Goal: Transaction & Acquisition: Purchase product/service

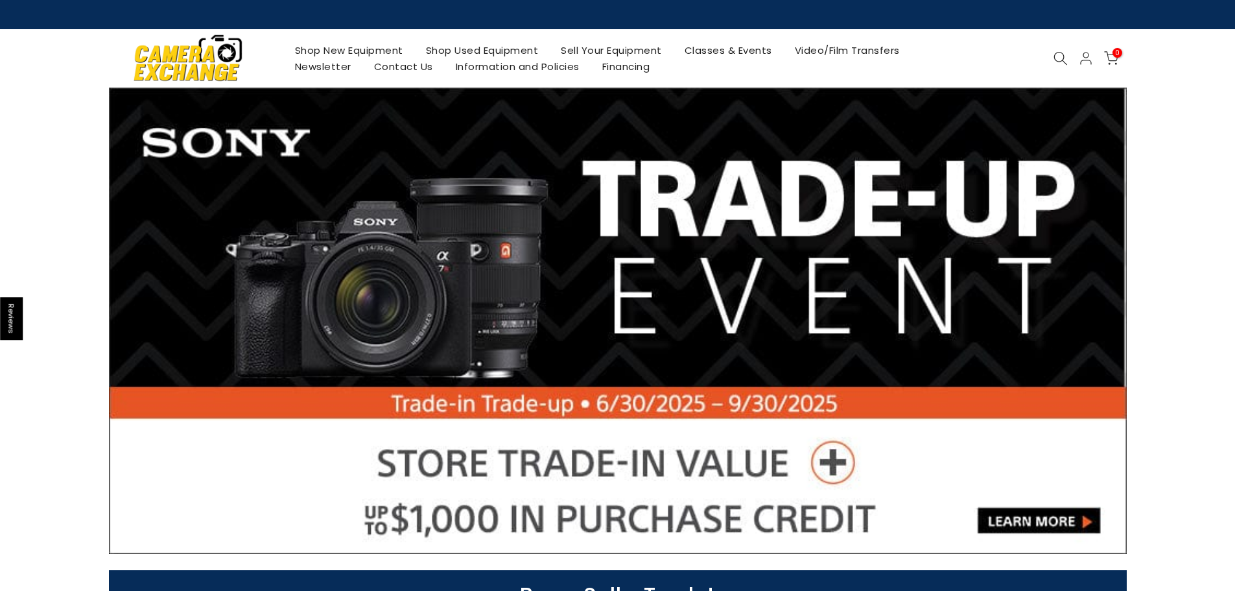
click at [1055, 58] on icon at bounding box center [1060, 58] width 14 height 14
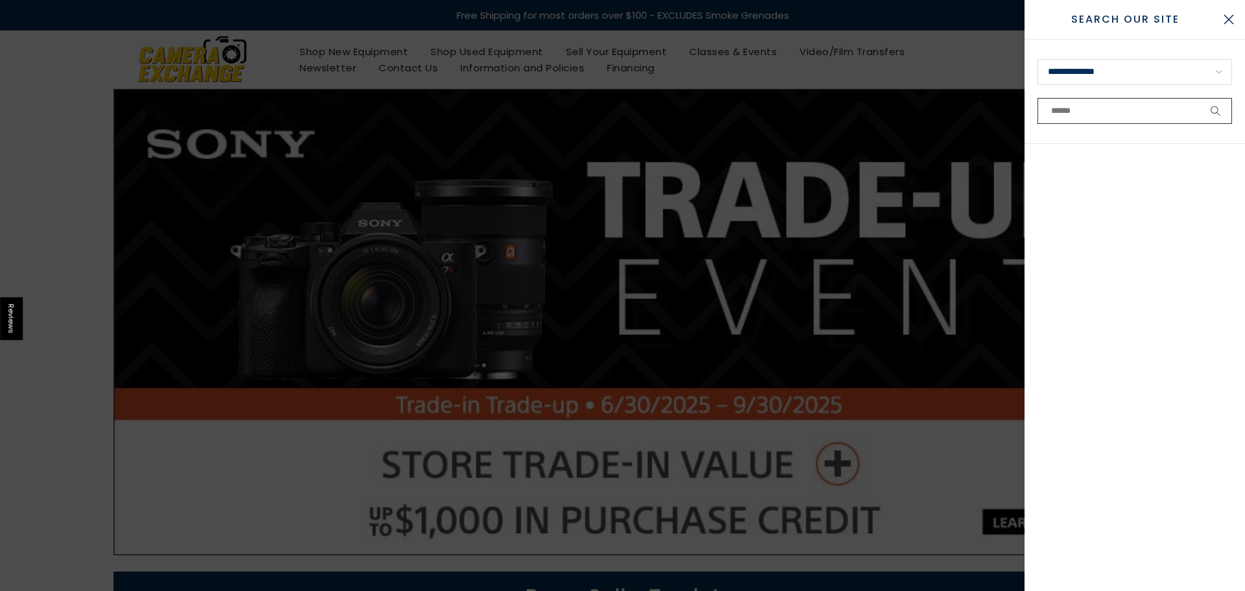
click at [1079, 112] on input "text" at bounding box center [1134, 111] width 194 height 26
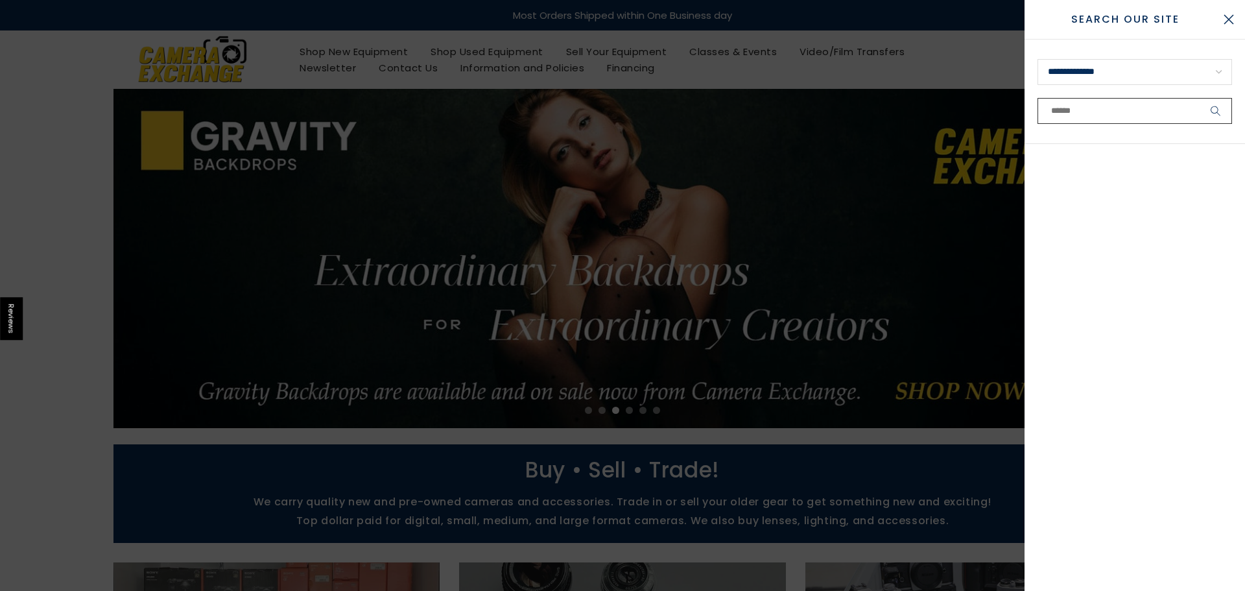
paste input "**********"
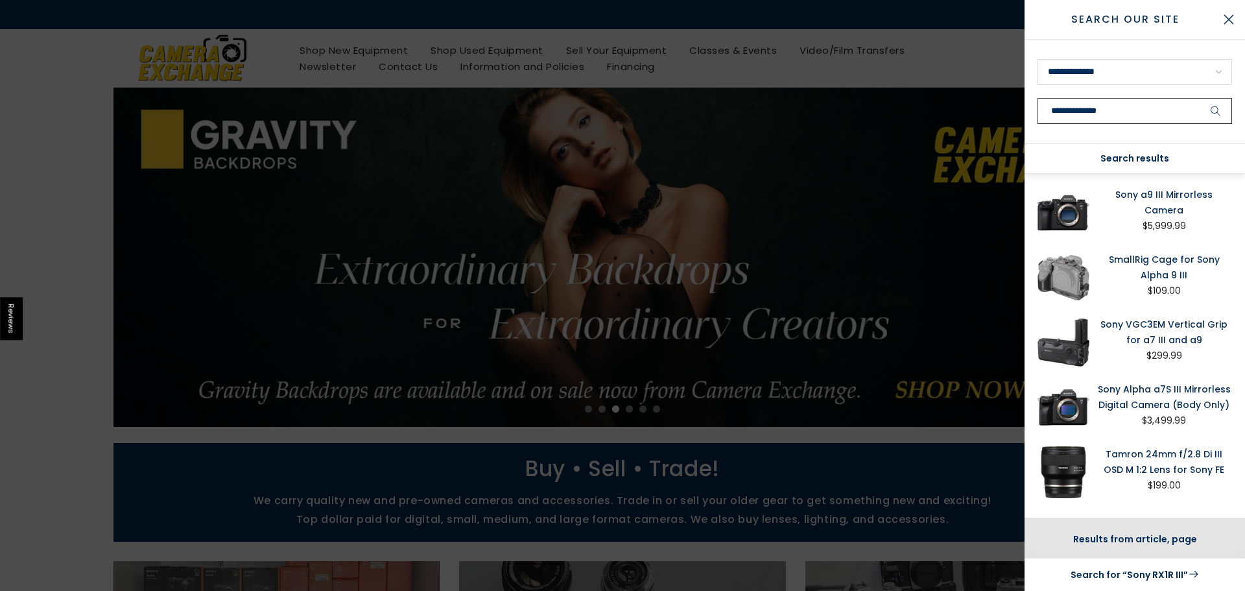
type input "**********"
click at [1219, 106] on icon "submit" at bounding box center [1215, 111] width 10 height 11
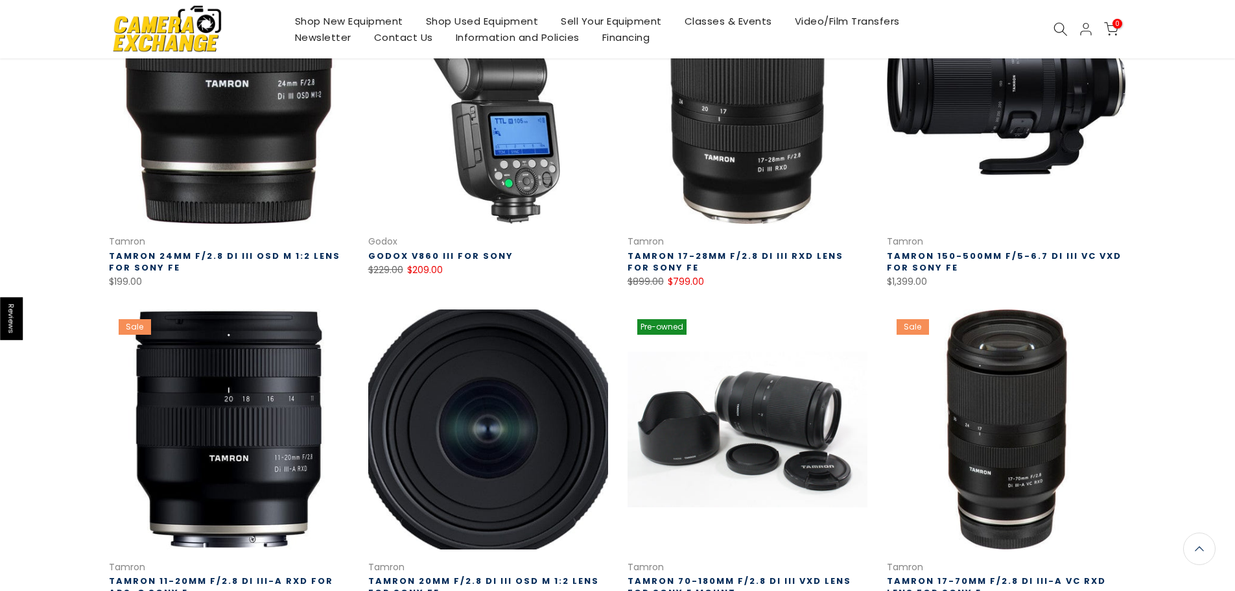
scroll to position [781, 0]
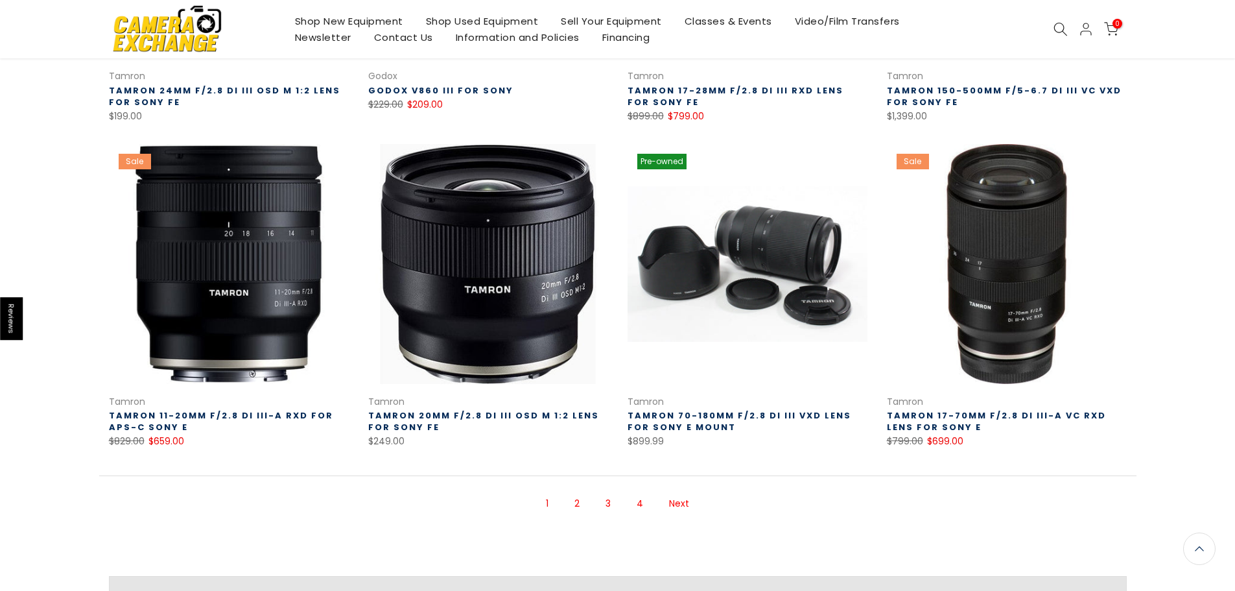
click at [581, 503] on link "2" at bounding box center [577, 503] width 18 height 23
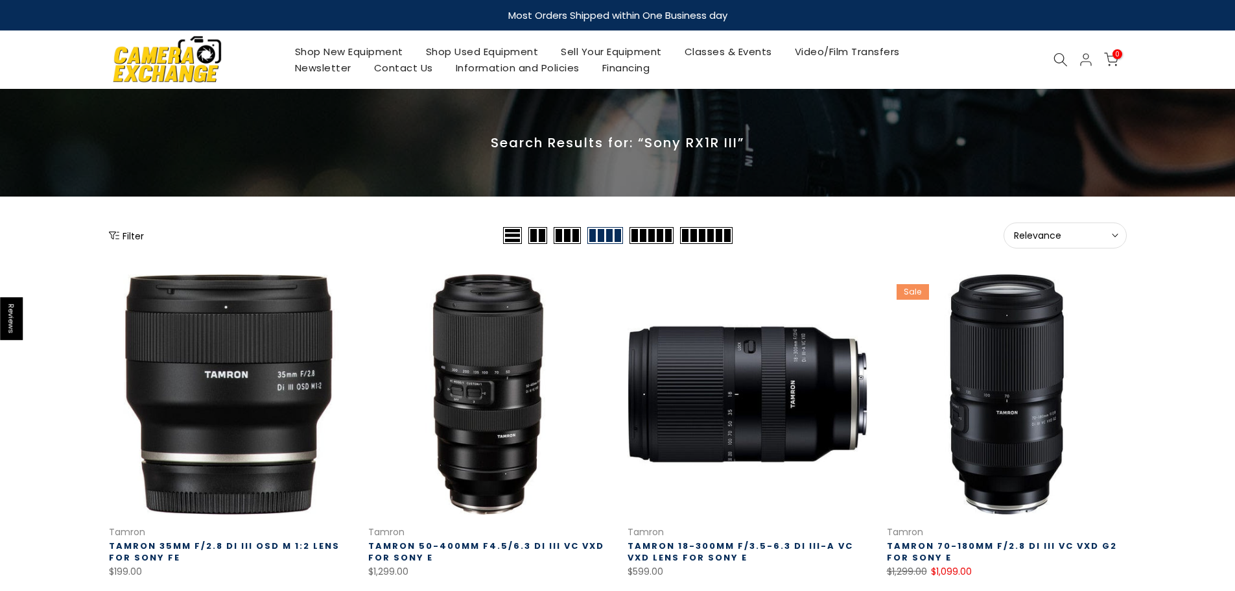
click at [1058, 60] on icon at bounding box center [1060, 60] width 14 height 14
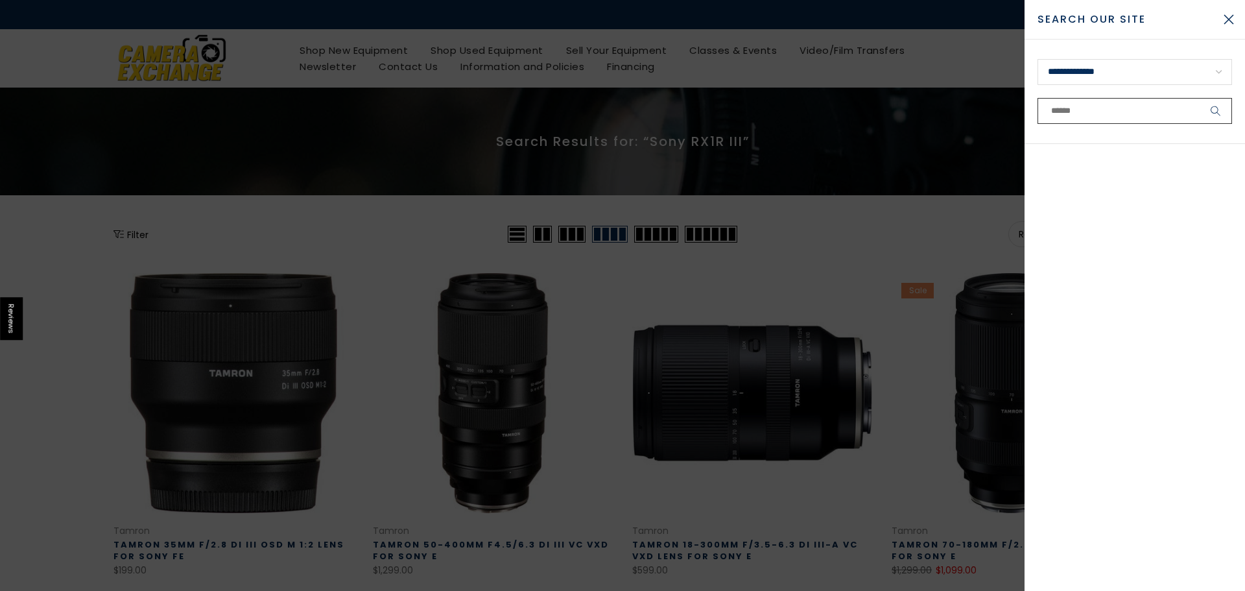
click at [1051, 106] on input "text" at bounding box center [1134, 111] width 194 height 26
paste input "**********"
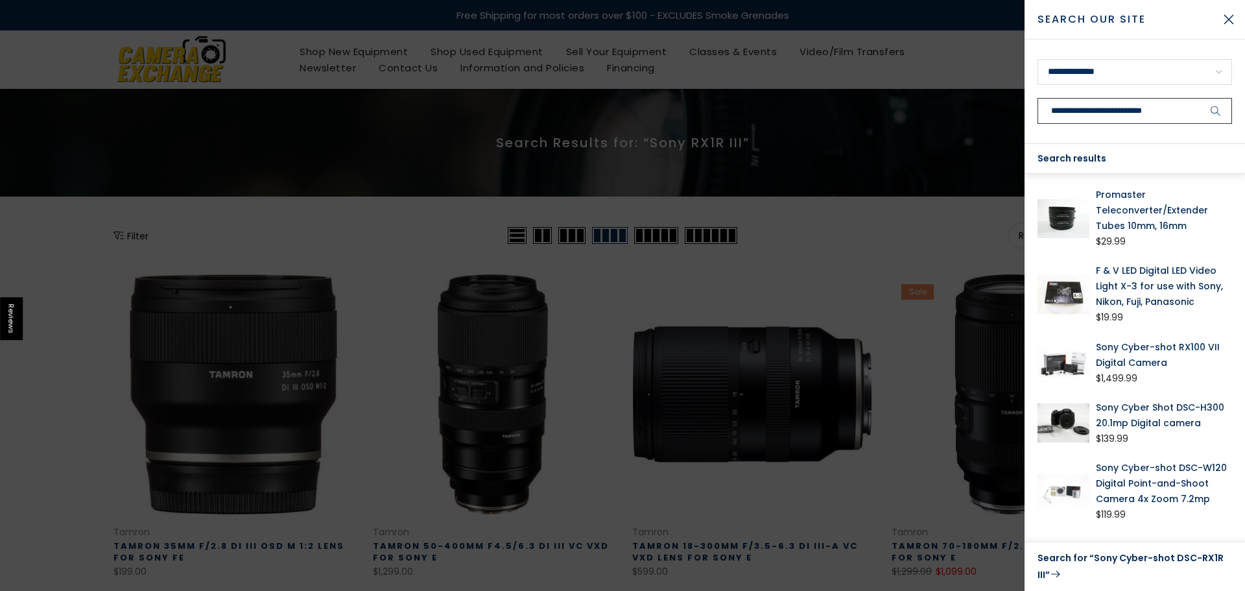
type input "**********"
click at [1219, 106] on icon "submit" at bounding box center [1215, 111] width 10 height 11
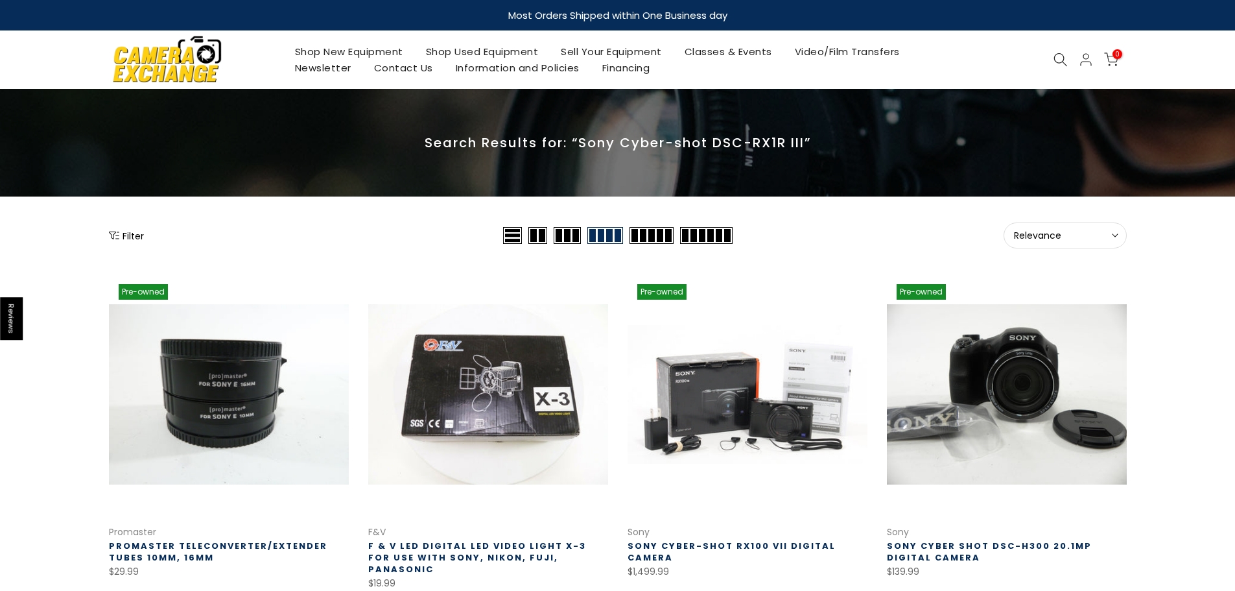
click at [521, 51] on link "Shop Used Equipment" at bounding box center [481, 51] width 135 height 16
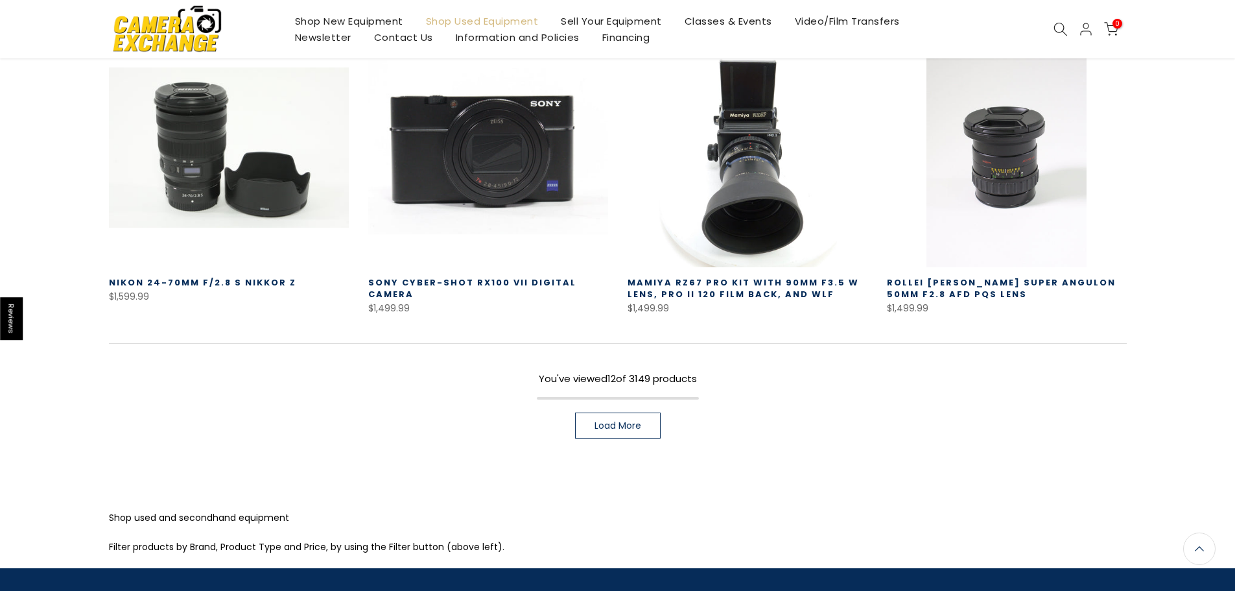
scroll to position [908, 0]
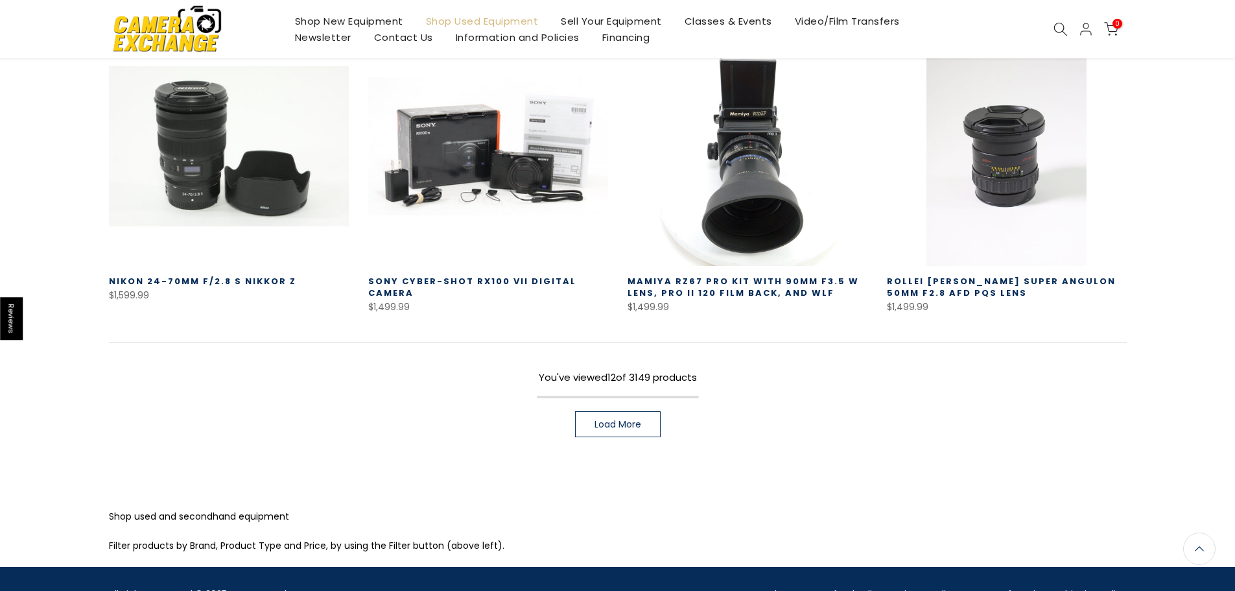
click at [629, 419] on span "Load More" at bounding box center [617, 423] width 47 height 9
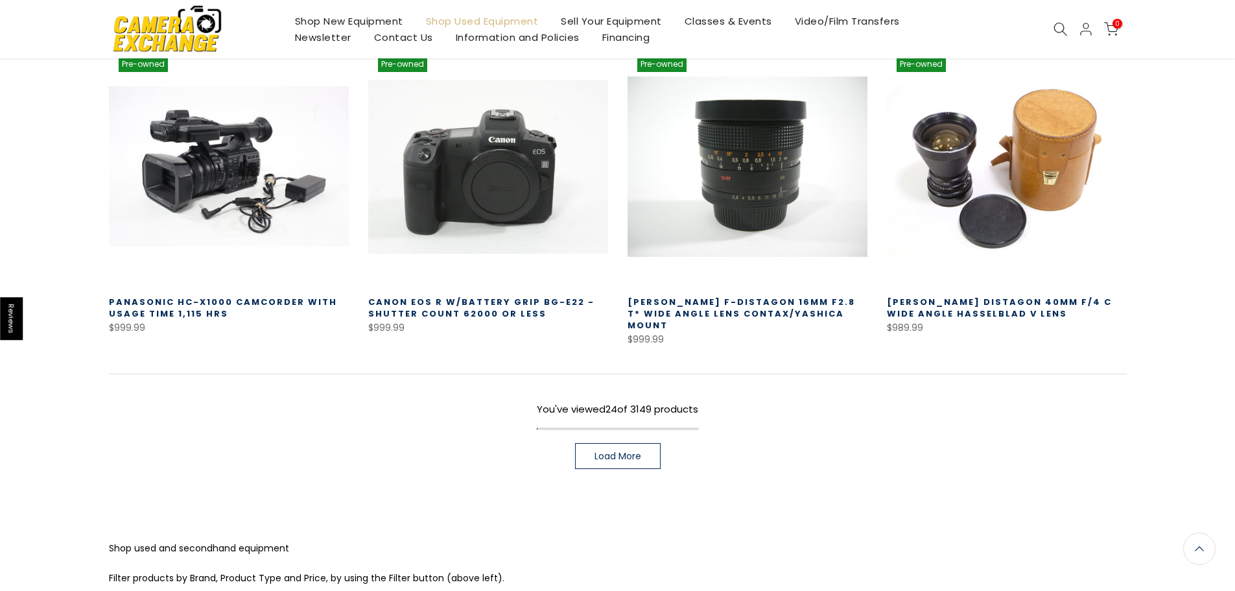
scroll to position [1814, 0]
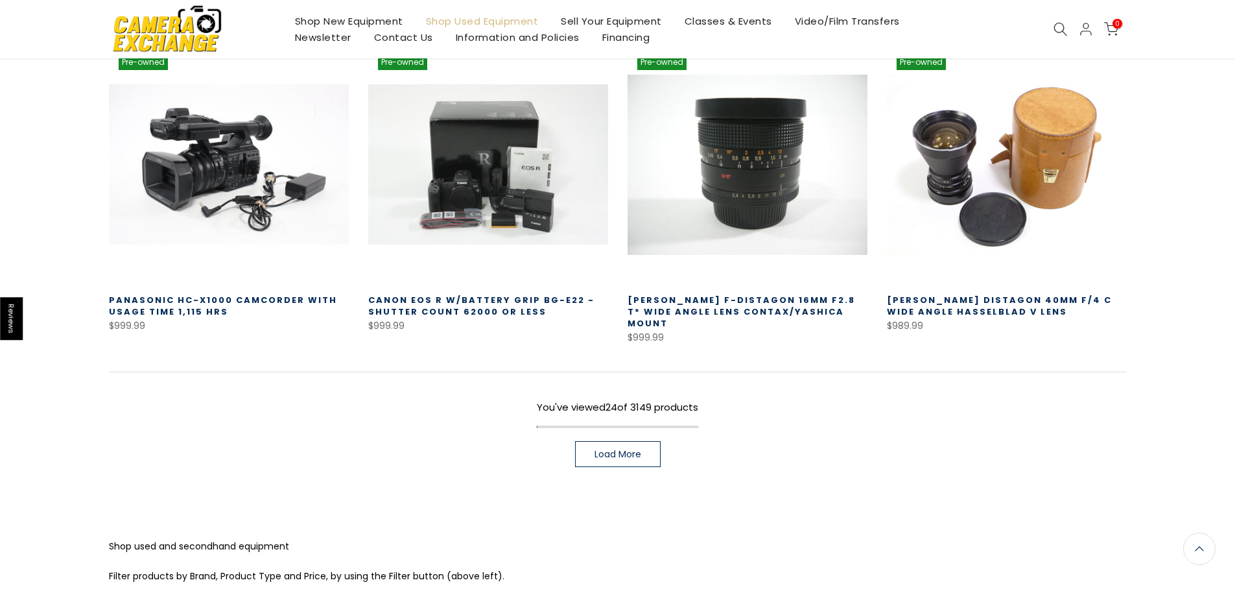
click at [615, 449] on span "Load More" at bounding box center [617, 453] width 47 height 9
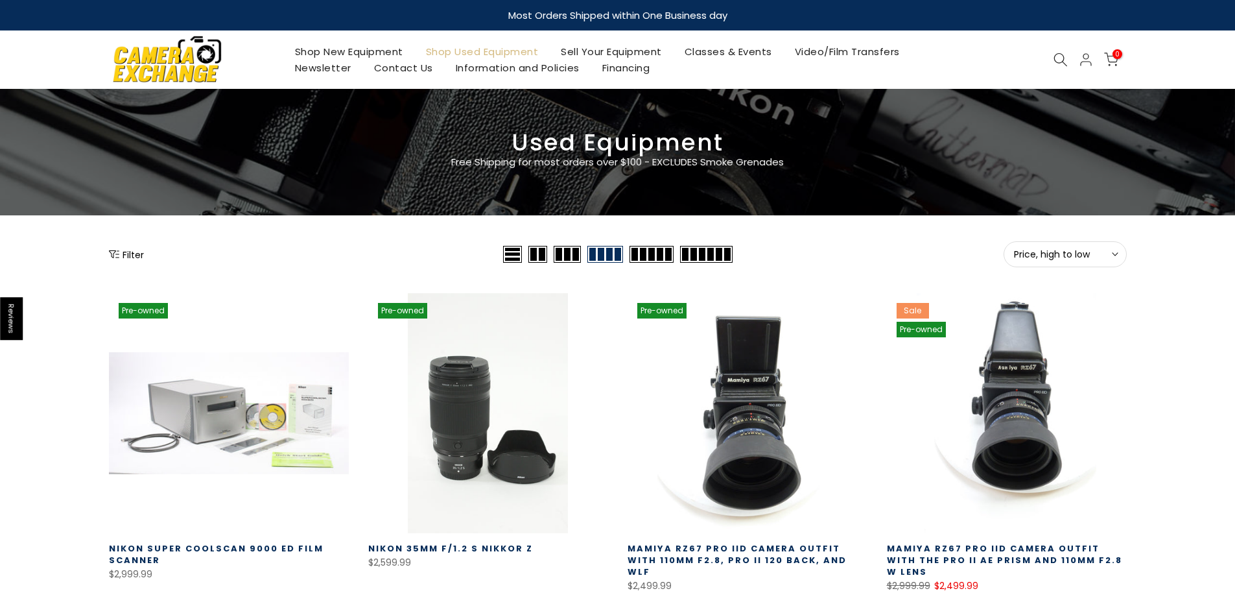
click at [137, 255] on button "Filter" at bounding box center [126, 254] width 35 height 13
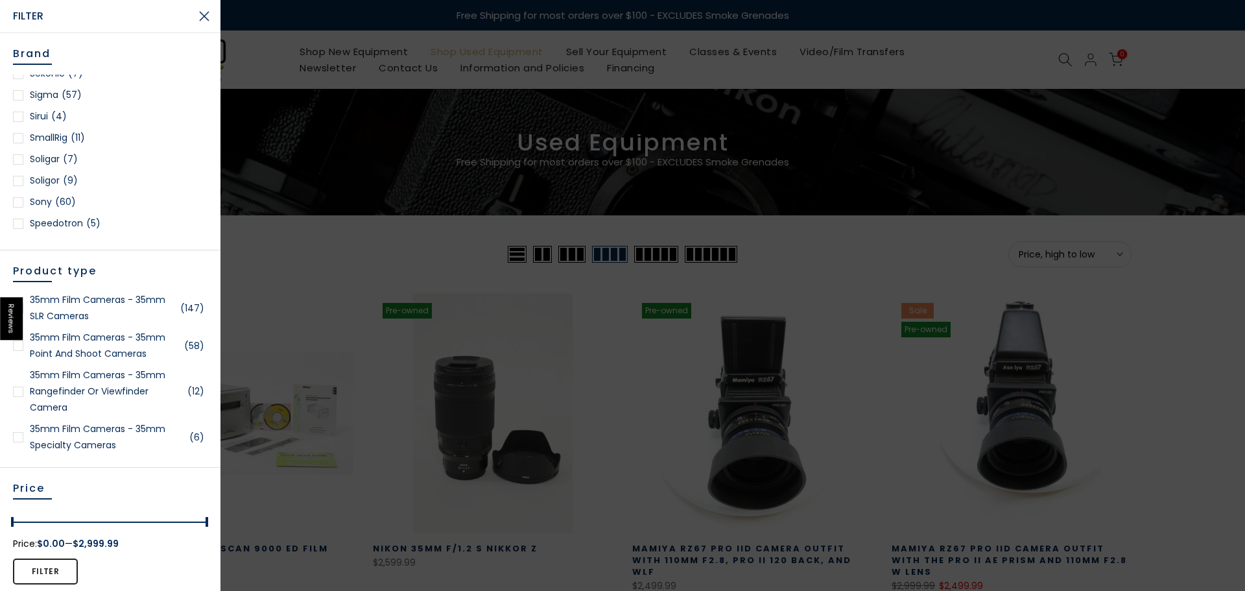
scroll to position [1685, 0]
click at [21, 193] on div at bounding box center [18, 194] width 10 height 10
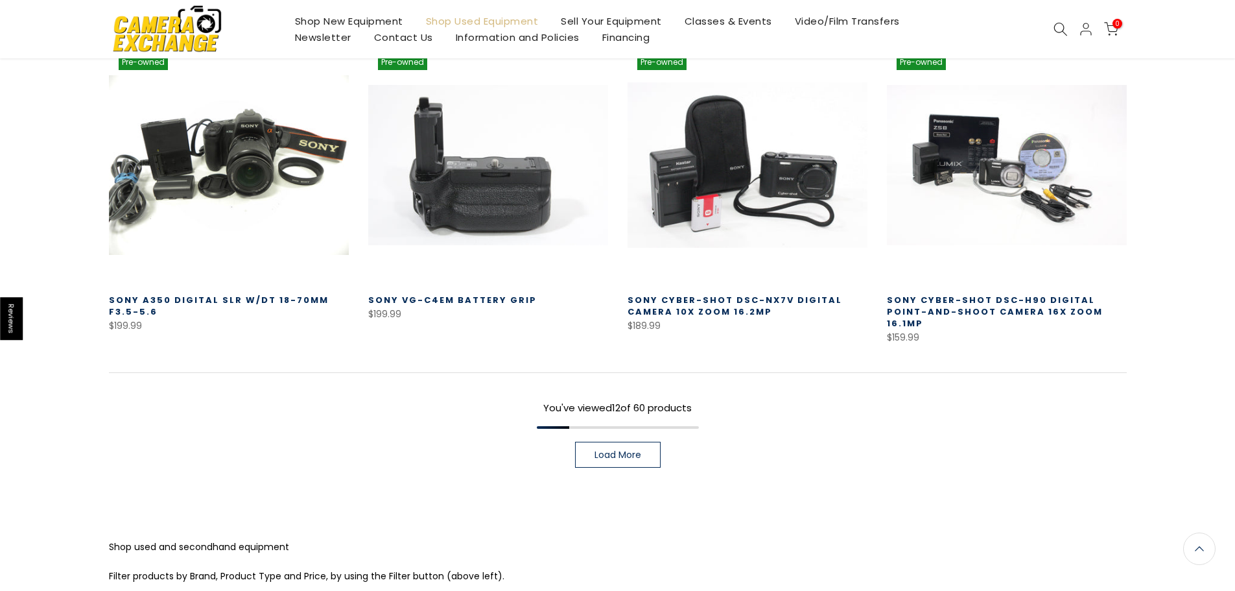
scroll to position [941, 0]
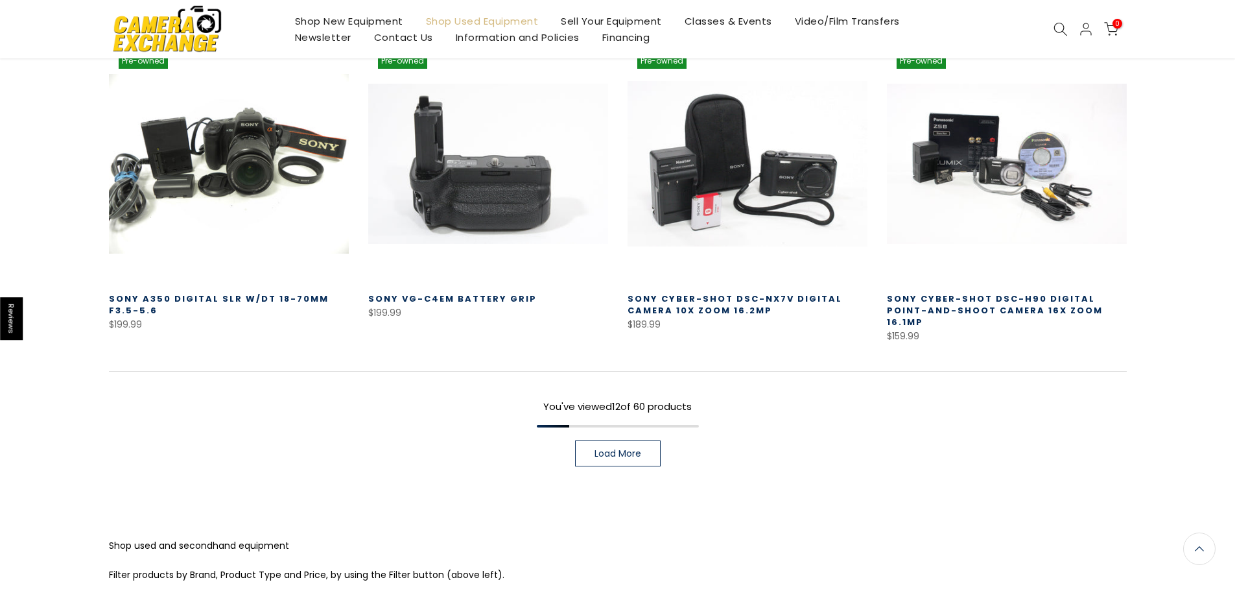
click at [639, 449] on span "Load More" at bounding box center [617, 453] width 47 height 9
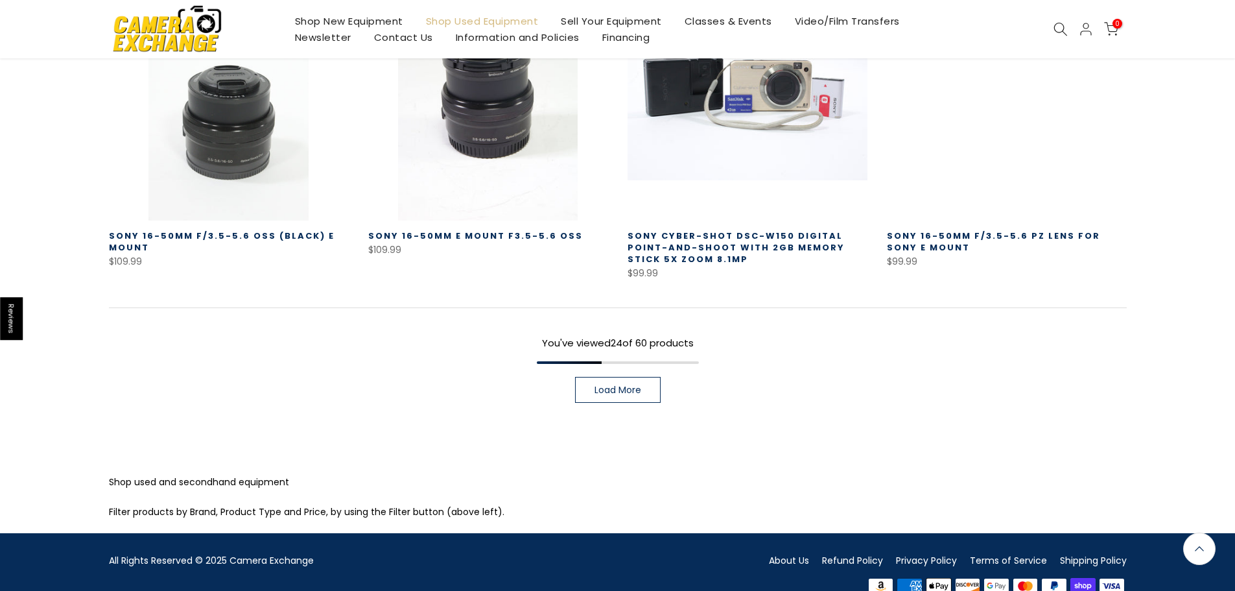
scroll to position [1955, 0]
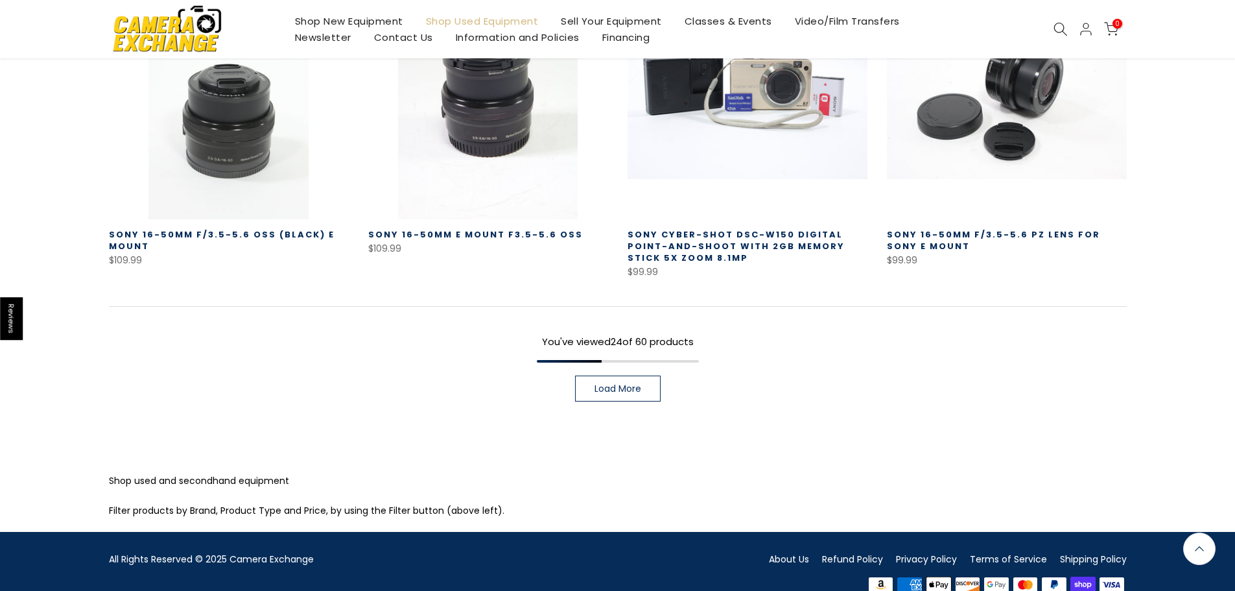
click at [618, 375] on link "Load More" at bounding box center [618, 388] width 86 height 26
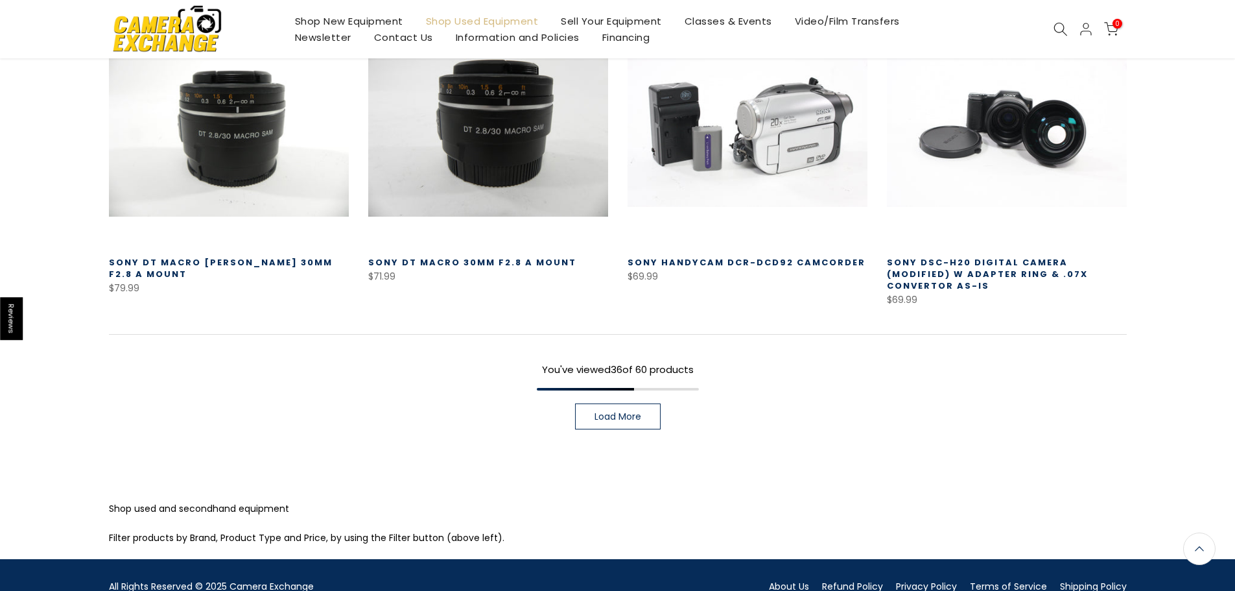
scroll to position [2880, 0]
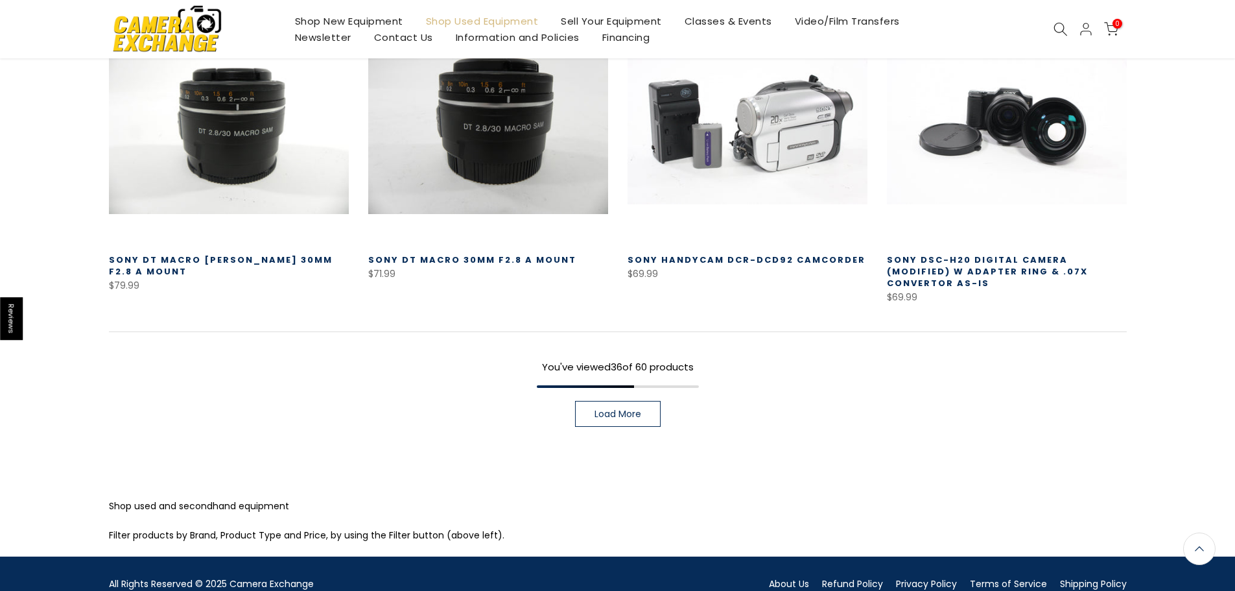
click at [632, 409] on span "Load More" at bounding box center [617, 413] width 47 height 9
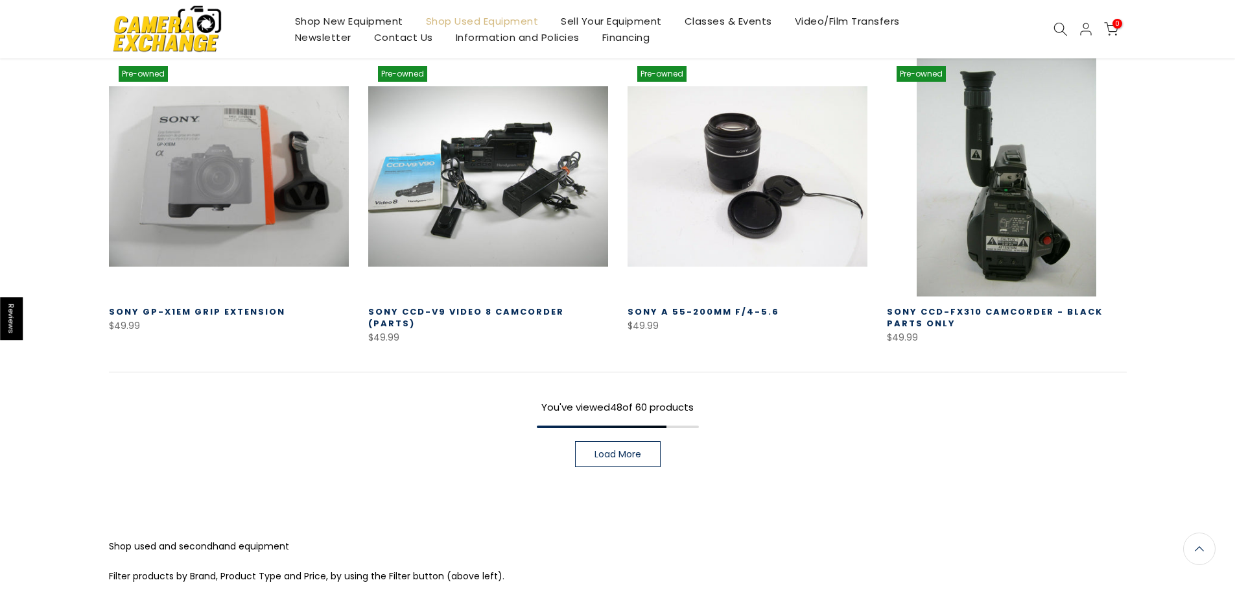
scroll to position [3787, 0]
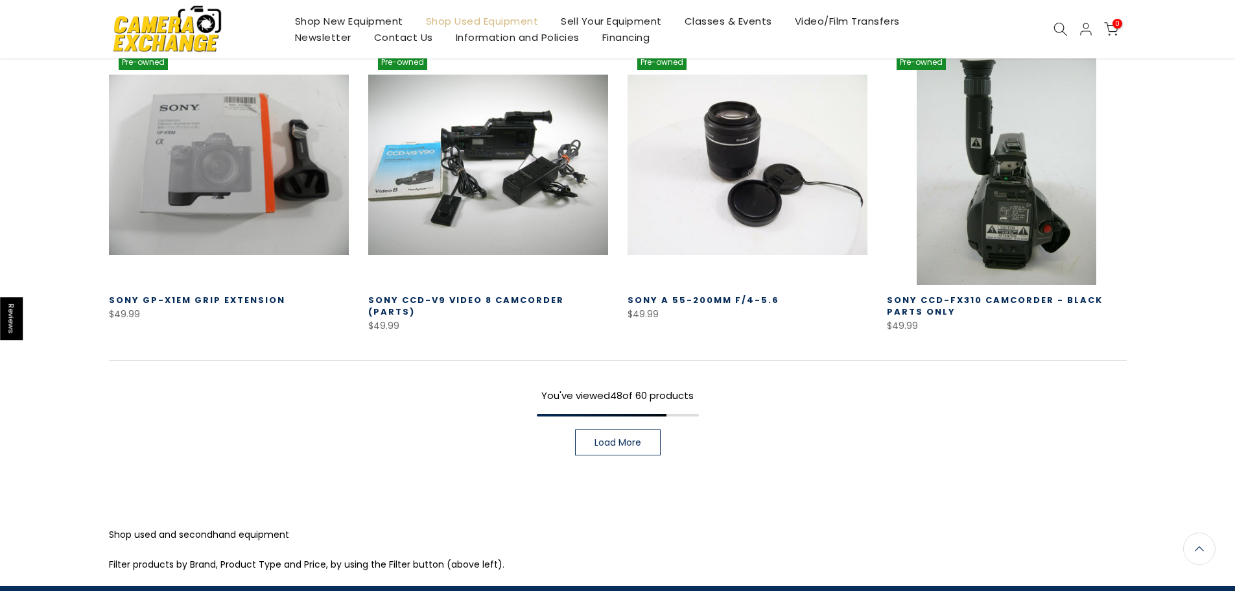
click at [644, 429] on link "Load More" at bounding box center [618, 442] width 86 height 26
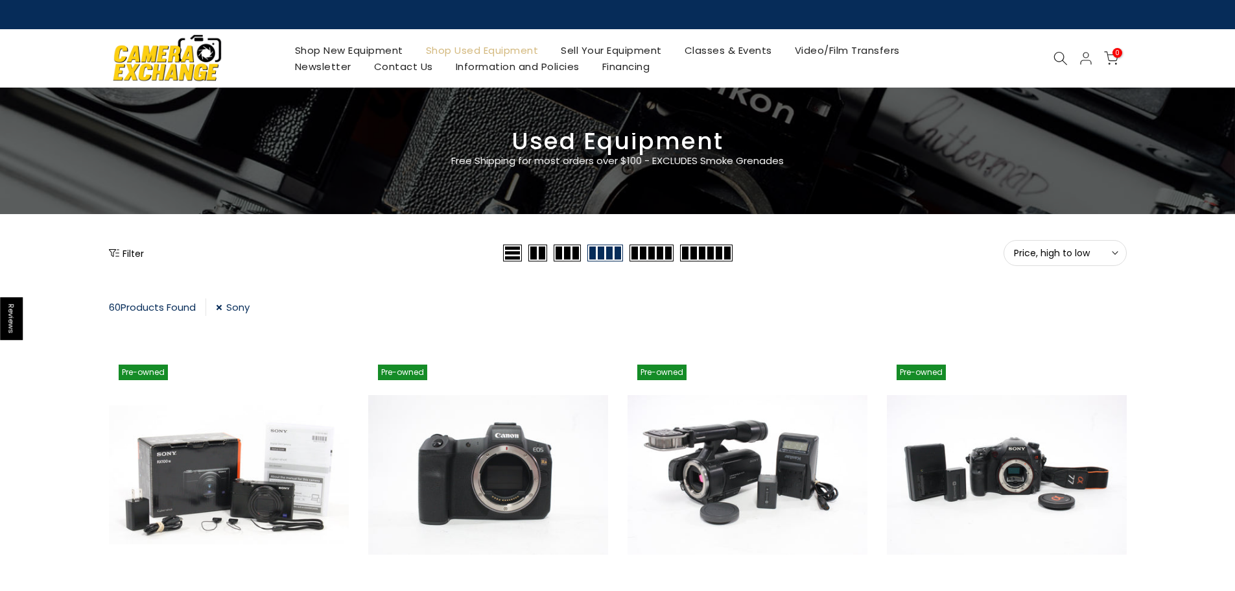
click at [131, 258] on button "Filter" at bounding box center [126, 252] width 35 height 13
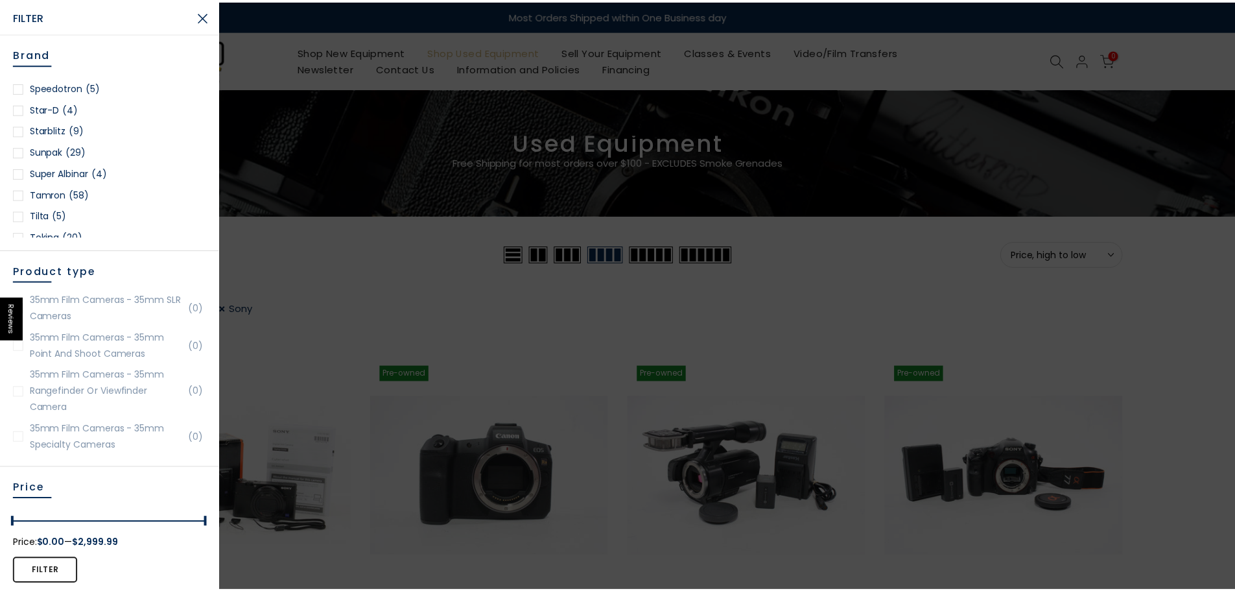
scroll to position [1815, 0]
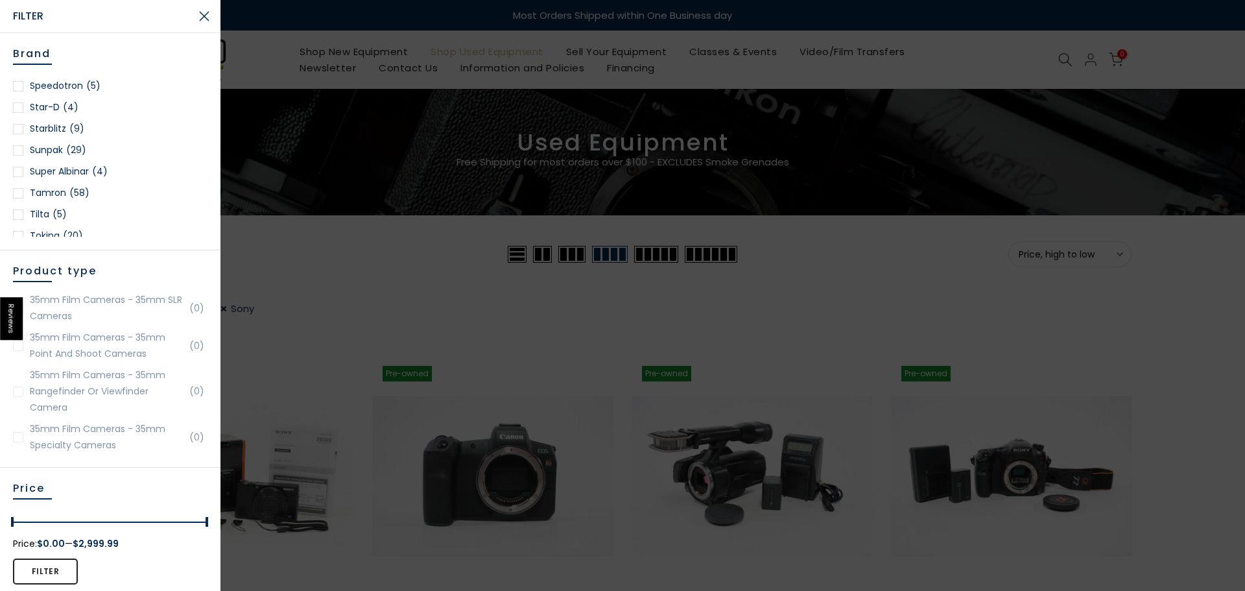
click at [863, 291] on div at bounding box center [622, 295] width 1245 height 591
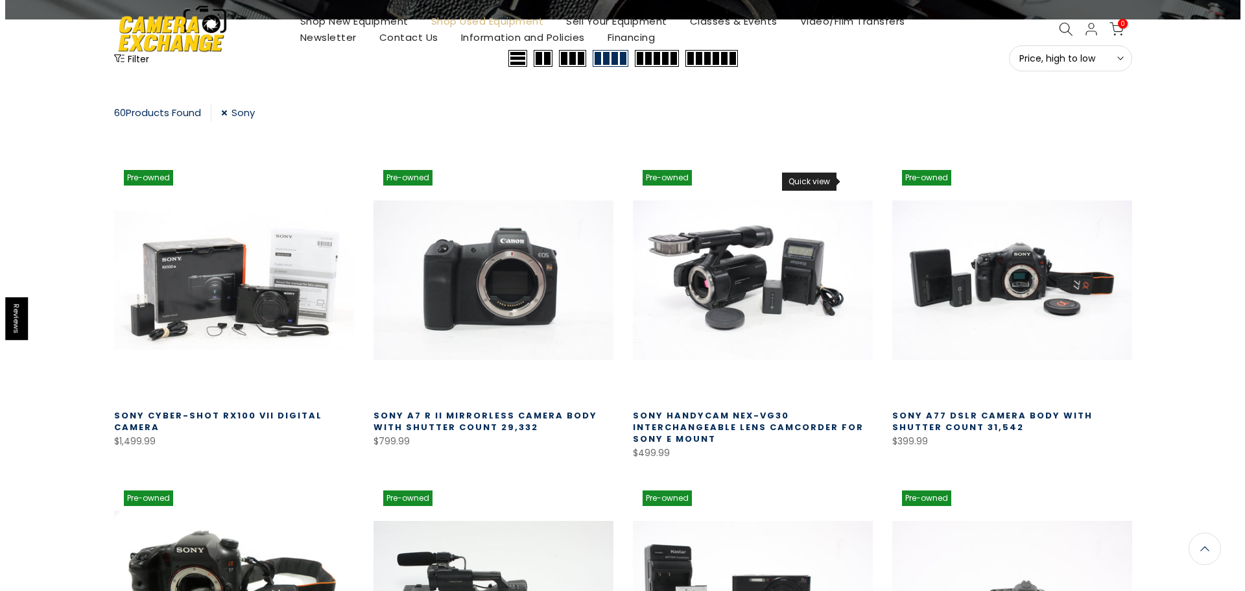
scroll to position [0, 0]
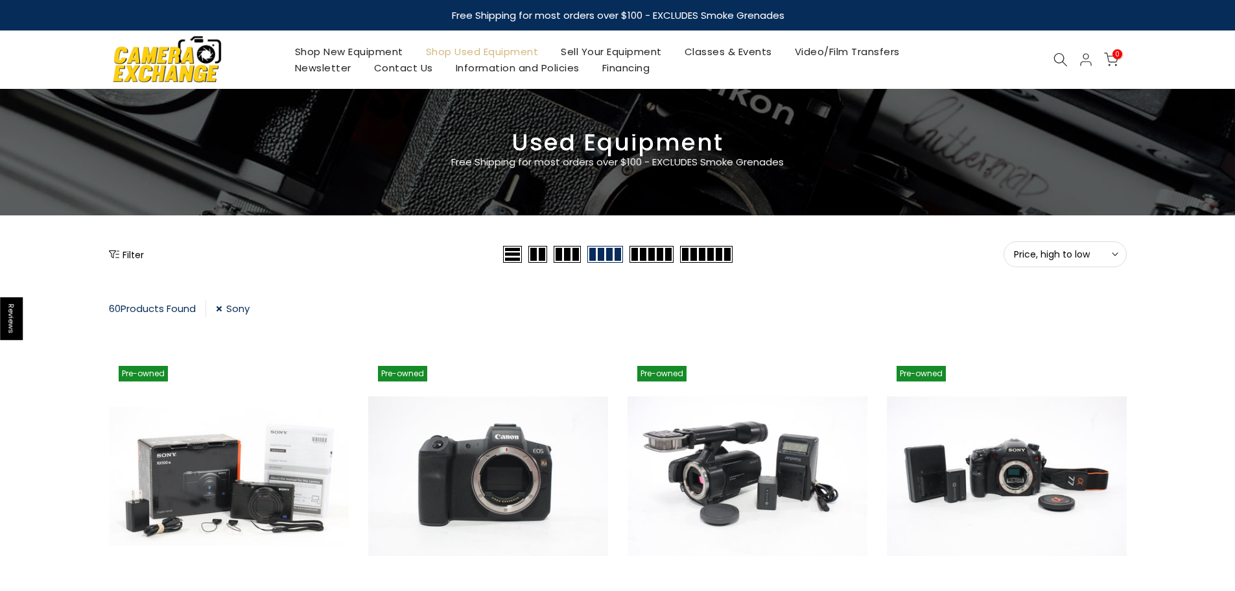
drag, startPoint x: 1057, startPoint y: 57, endPoint x: 639, endPoint y: 86, distance: 419.8
click at [1057, 57] on icon at bounding box center [1060, 60] width 14 height 14
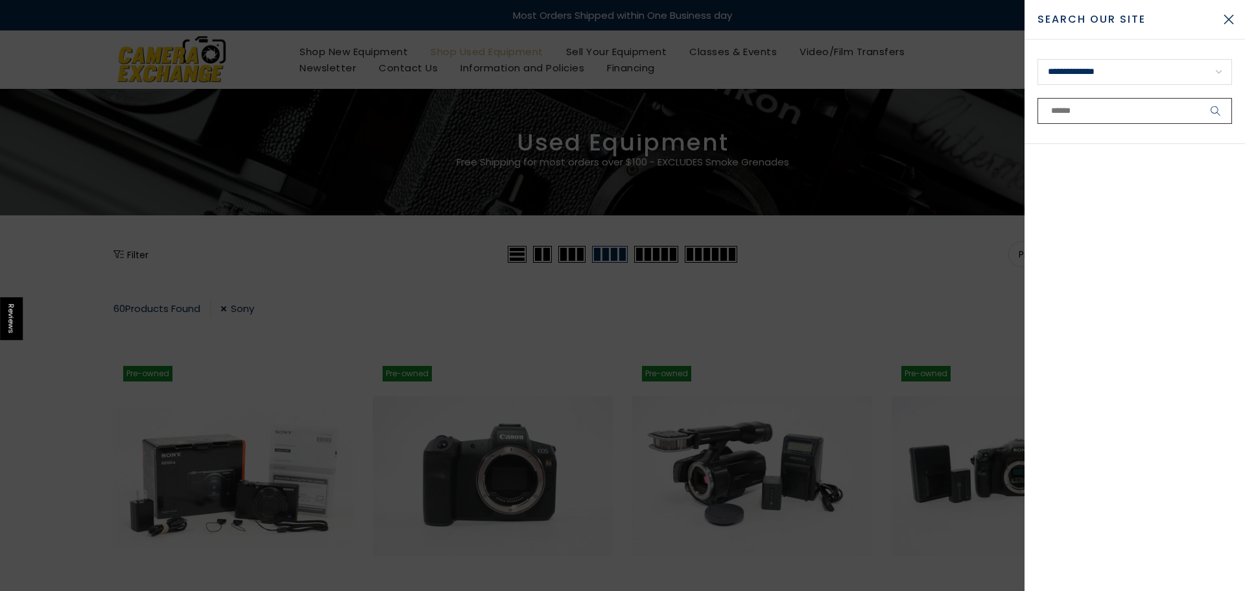
paste input "*********"
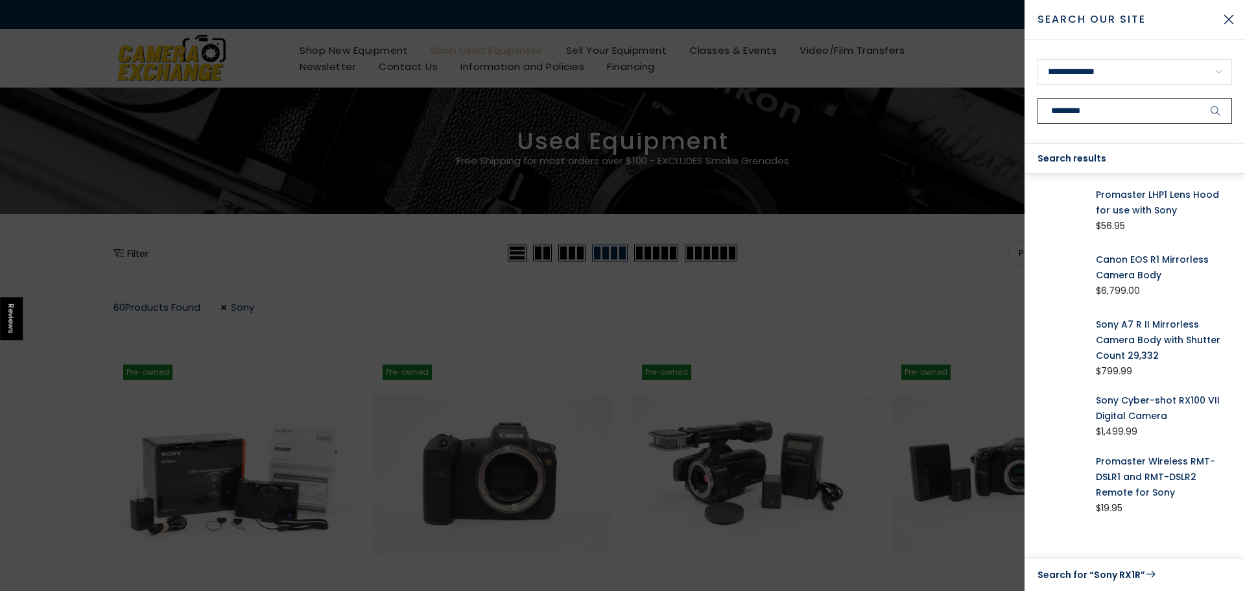
type input "*********"
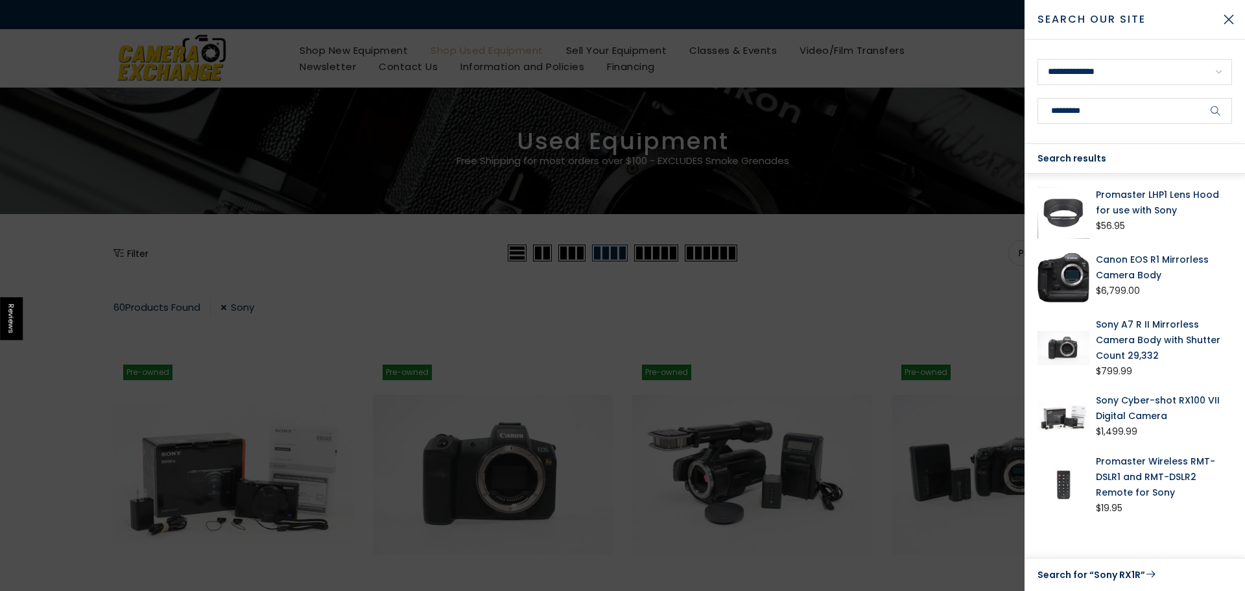
click at [1213, 109] on icon "submit" at bounding box center [1215, 111] width 10 height 11
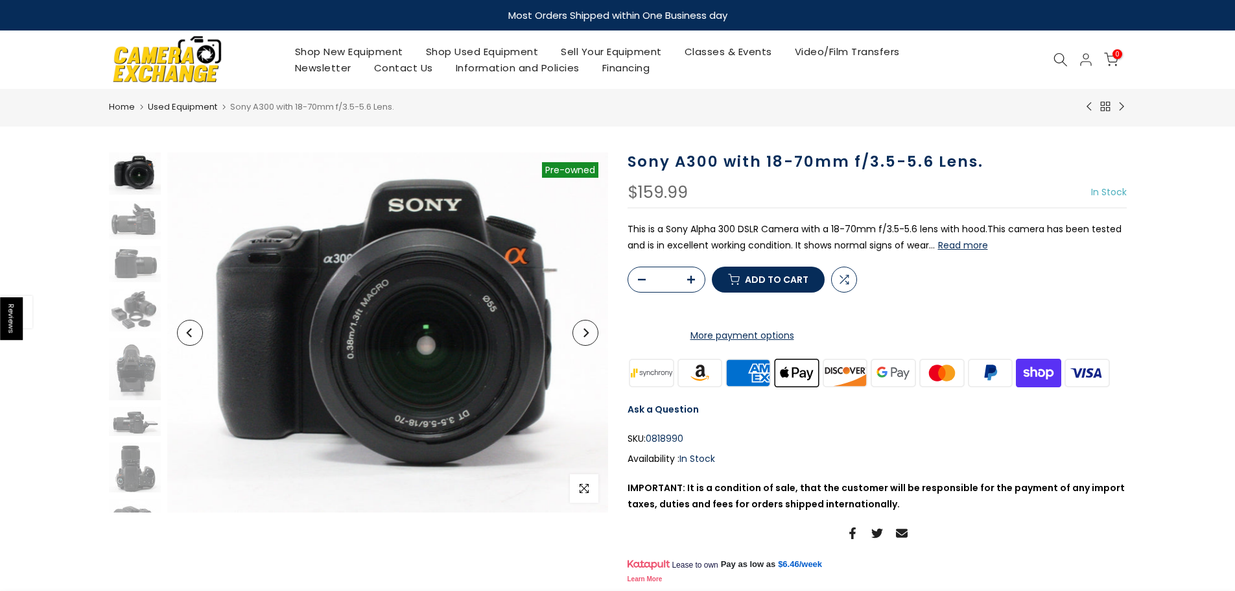
click at [948, 246] on button "Read more" at bounding box center [963, 245] width 50 height 12
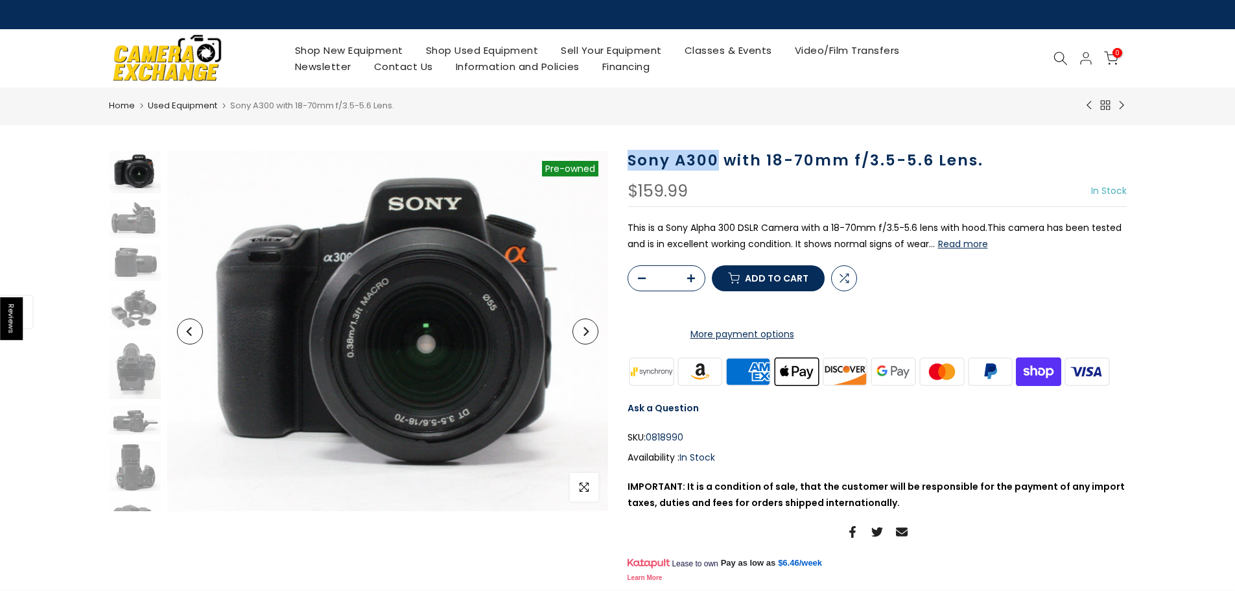
drag, startPoint x: 628, startPoint y: 159, endPoint x: 714, endPoint y: 163, distance: 86.3
click at [714, 163] on h1 "Sony A300 with 18-70mm f/3.5-5.6 Lens." at bounding box center [877, 160] width 499 height 19
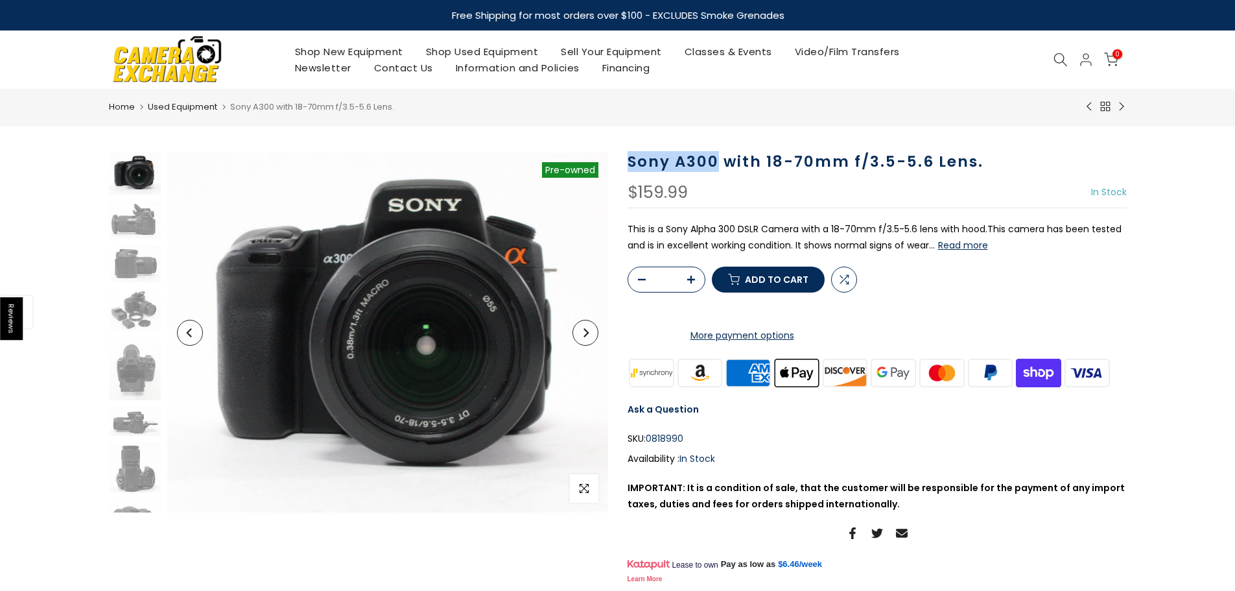
copy h1 "Sony A300"
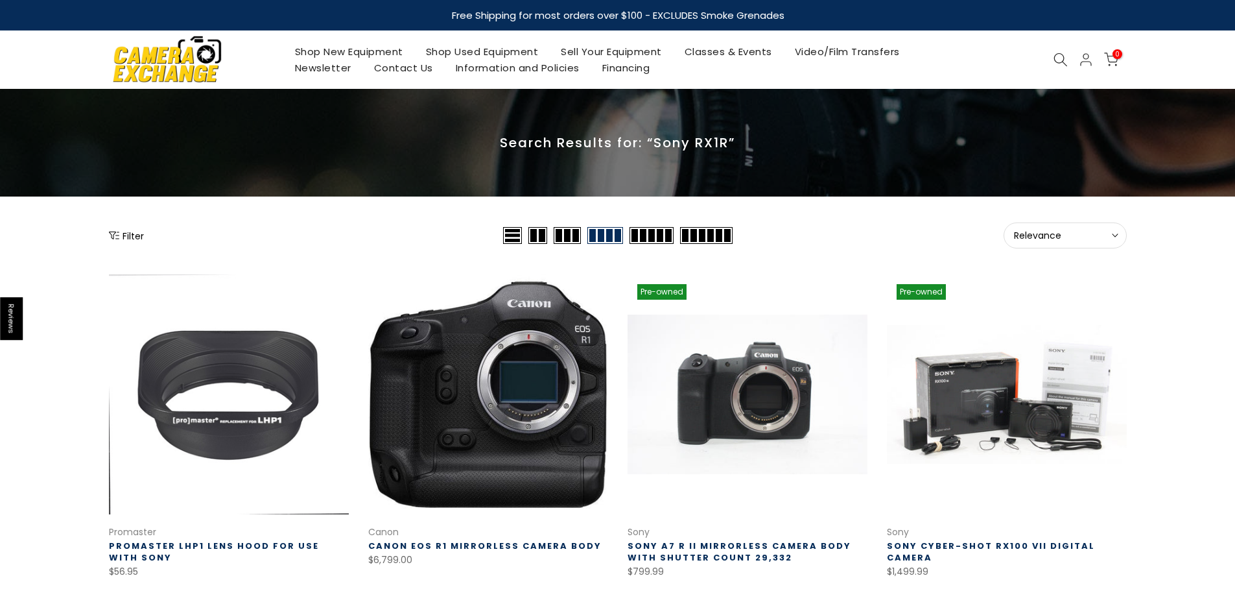
click at [171, 73] on img at bounding box center [167, 59] width 110 height 56
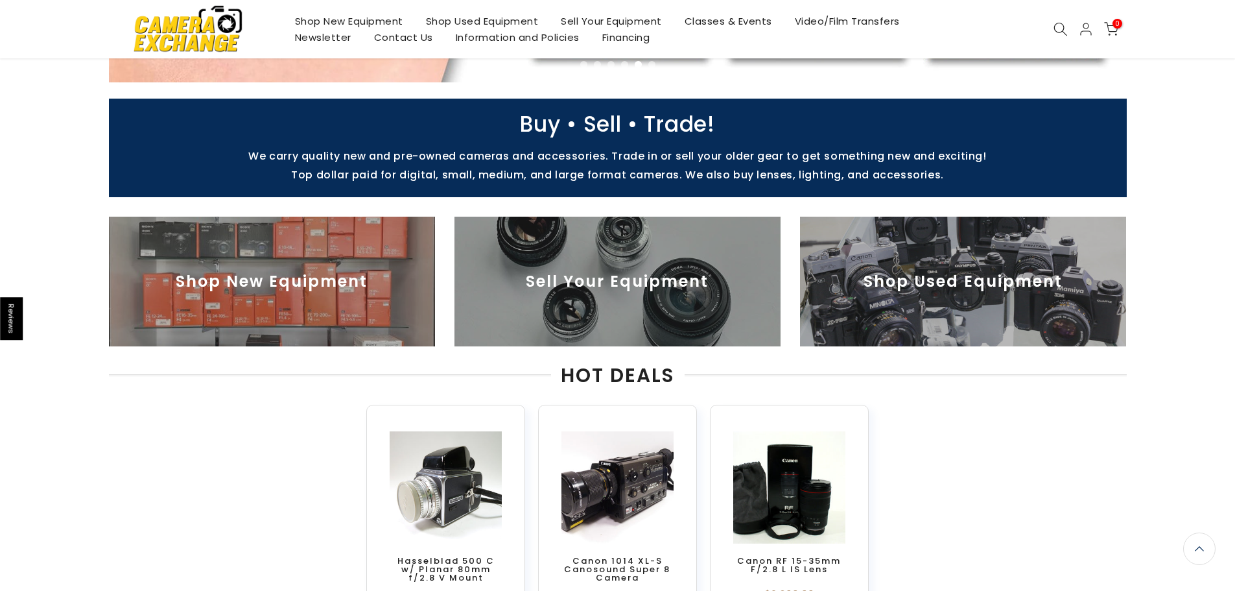
scroll to position [375, 0]
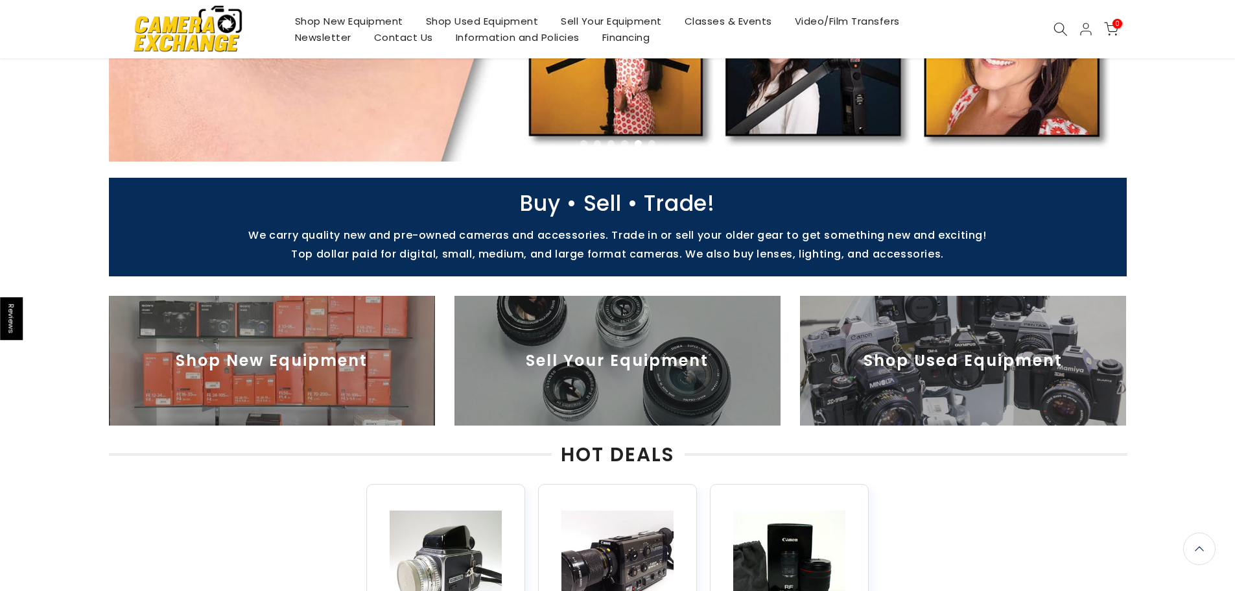
click at [979, 371] on img at bounding box center [963, 361] width 326 height 130
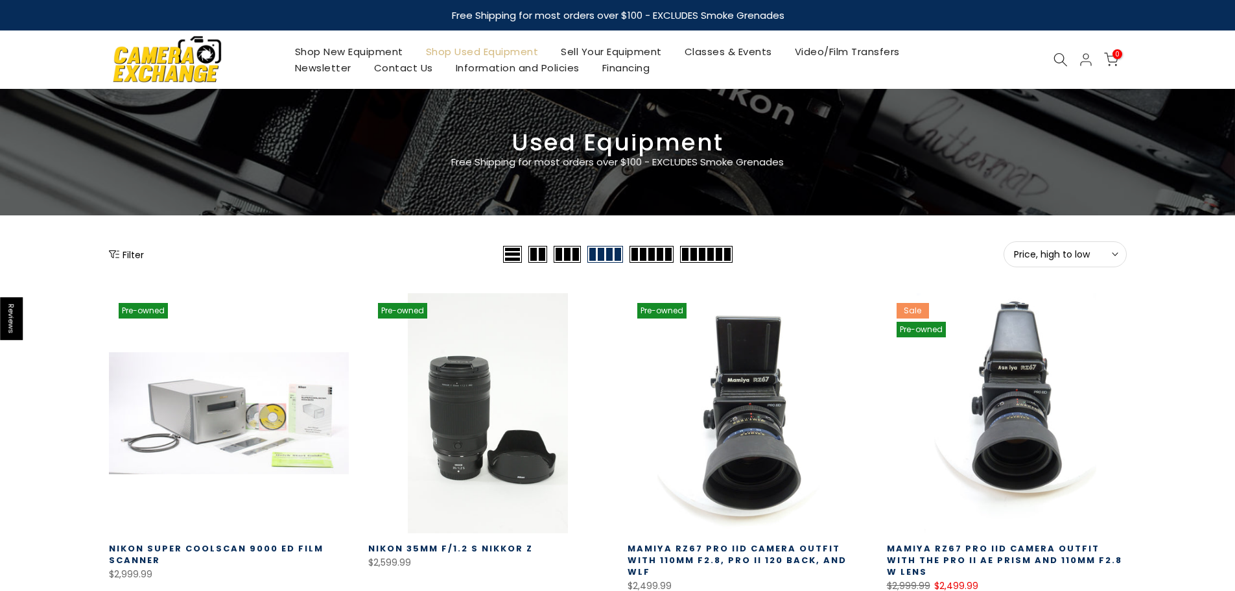
click at [124, 252] on button "Filter" at bounding box center [126, 254] width 35 height 13
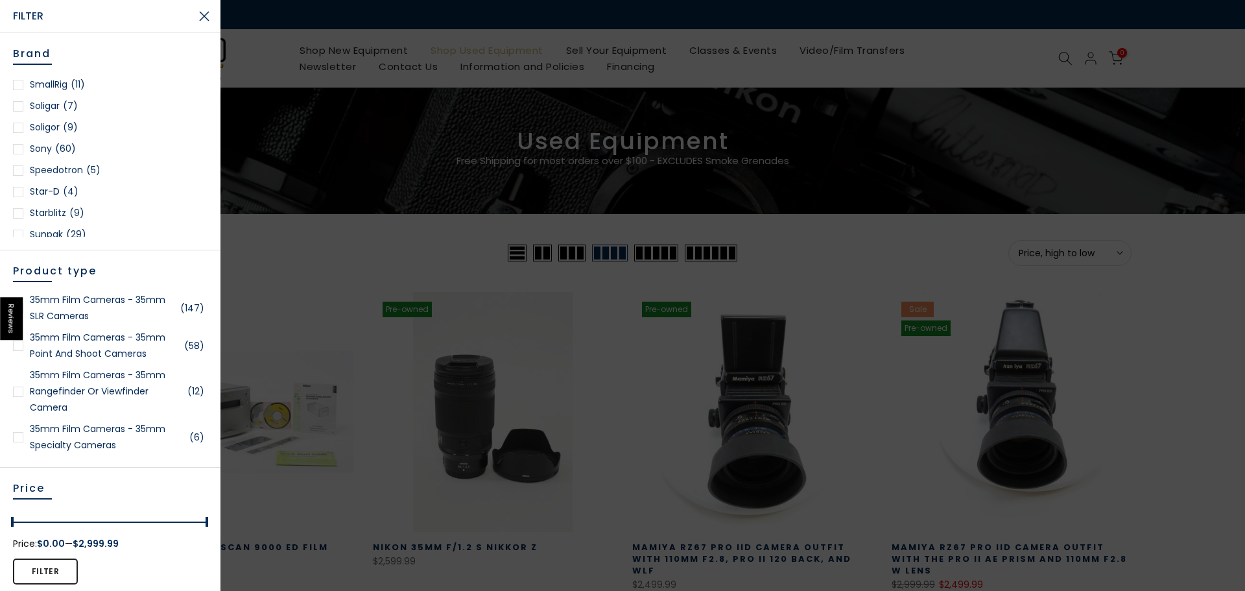
scroll to position [1750, 0]
click at [20, 127] on div at bounding box center [18, 129] width 10 height 10
